Goal: Transaction & Acquisition: Purchase product/service

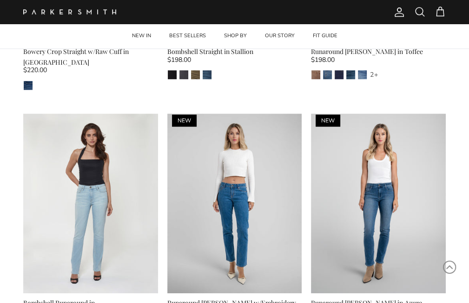
scroll to position [372, 0]
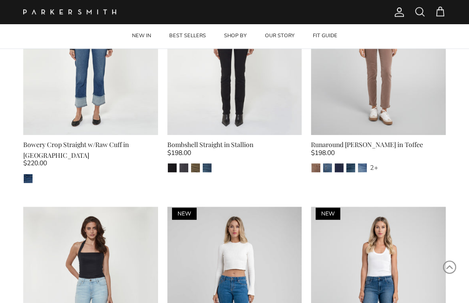
click at [213, 165] on div "Stallion Point Break Army La Jolla" at bounding box center [234, 168] width 135 height 10
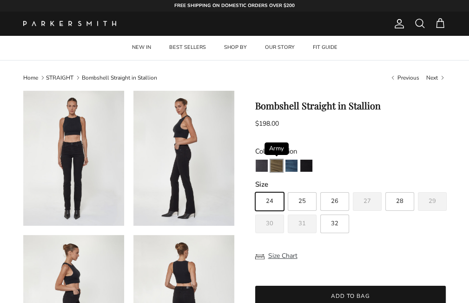
click at [274, 168] on img "Army" at bounding box center [277, 166] width 12 height 12
